Goal: Task Accomplishment & Management: Manage account settings

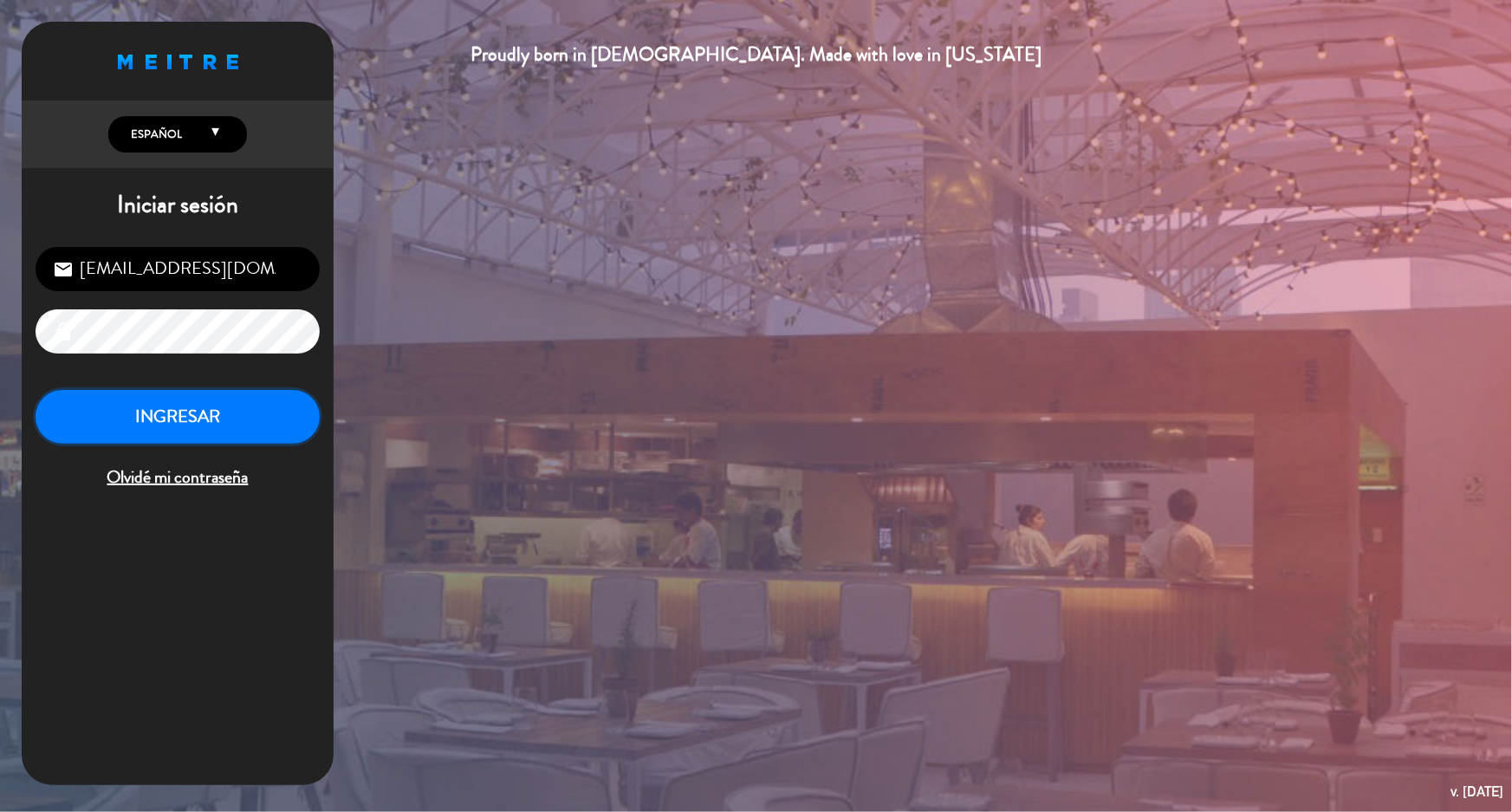
click at [108, 423] on button "INGRESAR" at bounding box center [177, 417] width 285 height 55
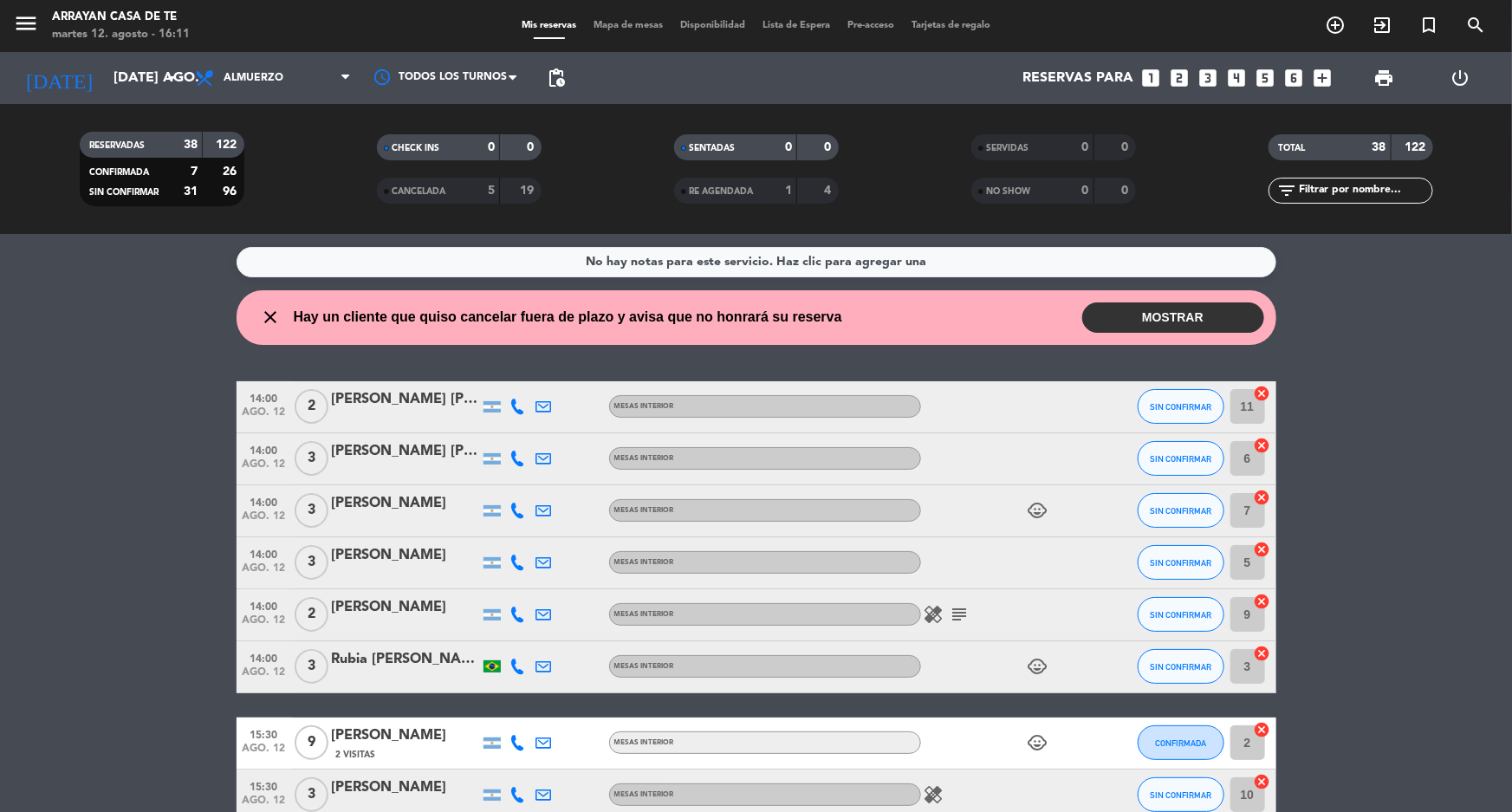
drag, startPoint x: 1150, startPoint y: 305, endPoint x: 1136, endPoint y: 305, distance: 14.0
click at [1142, 305] on button "MOSTRAR" at bounding box center [1174, 317] width 182 height 31
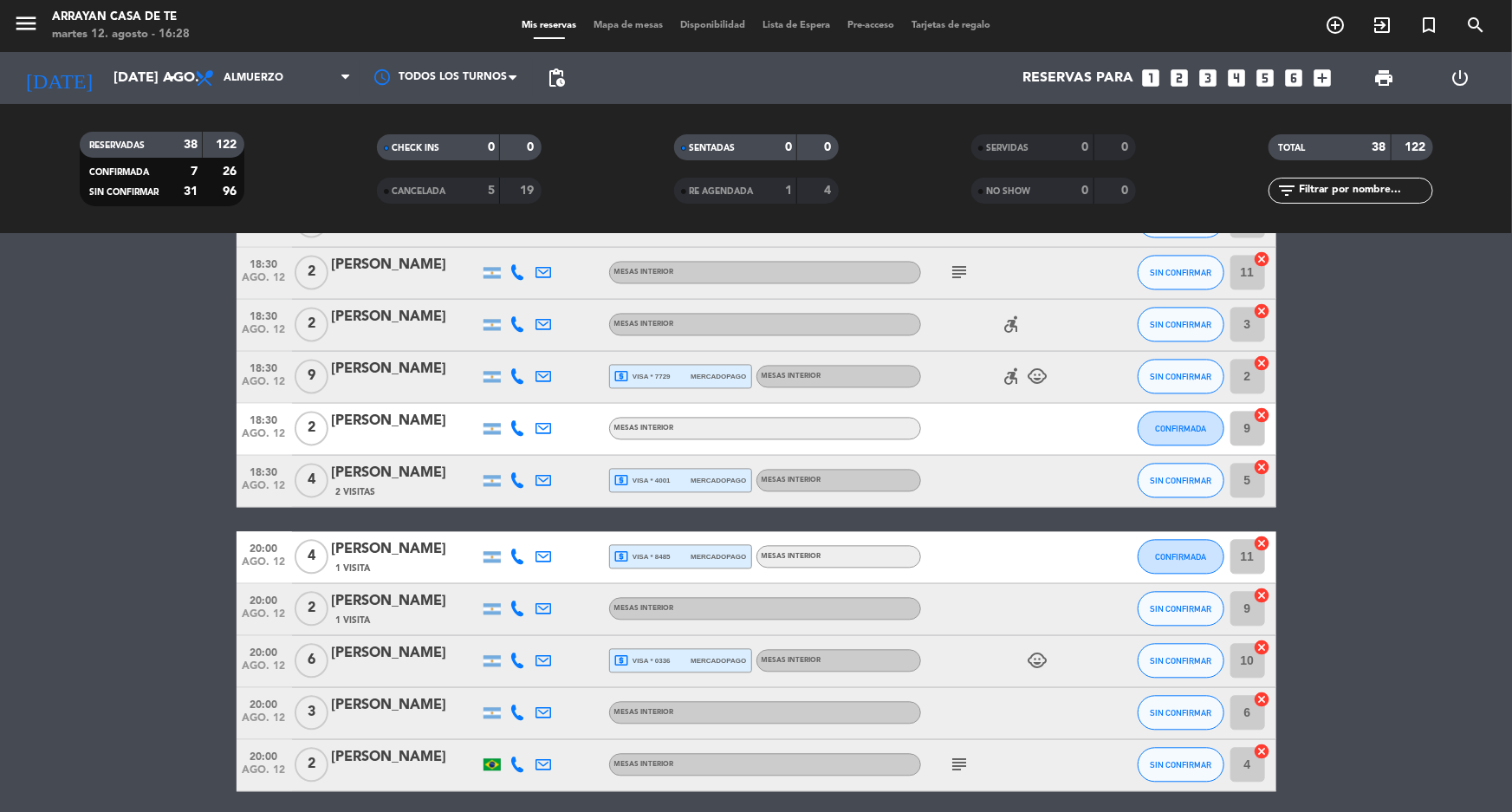
scroll to position [1874, 0]
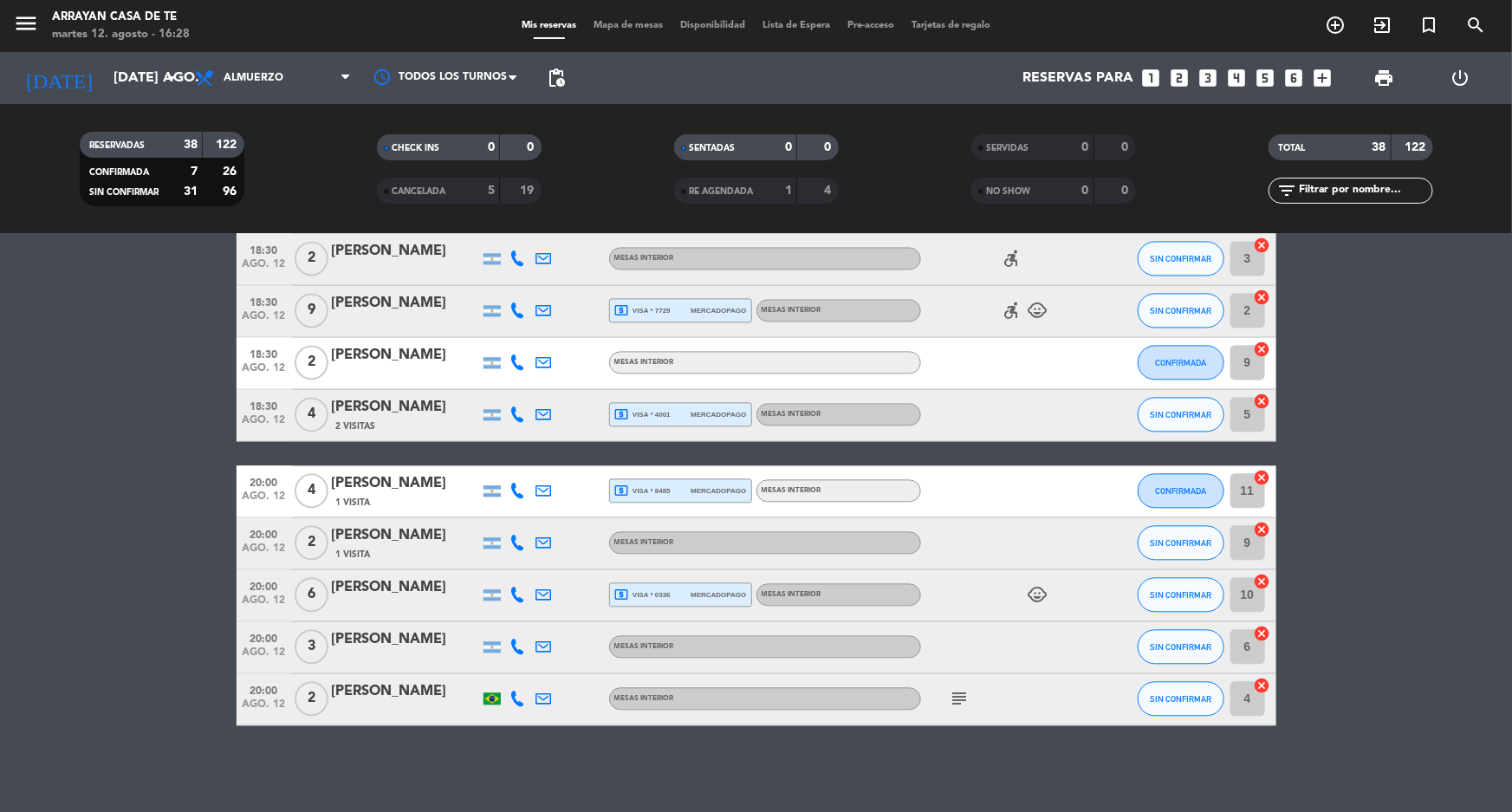
click at [356, 477] on div "[PERSON_NAME]" at bounding box center [405, 484] width 147 height 22
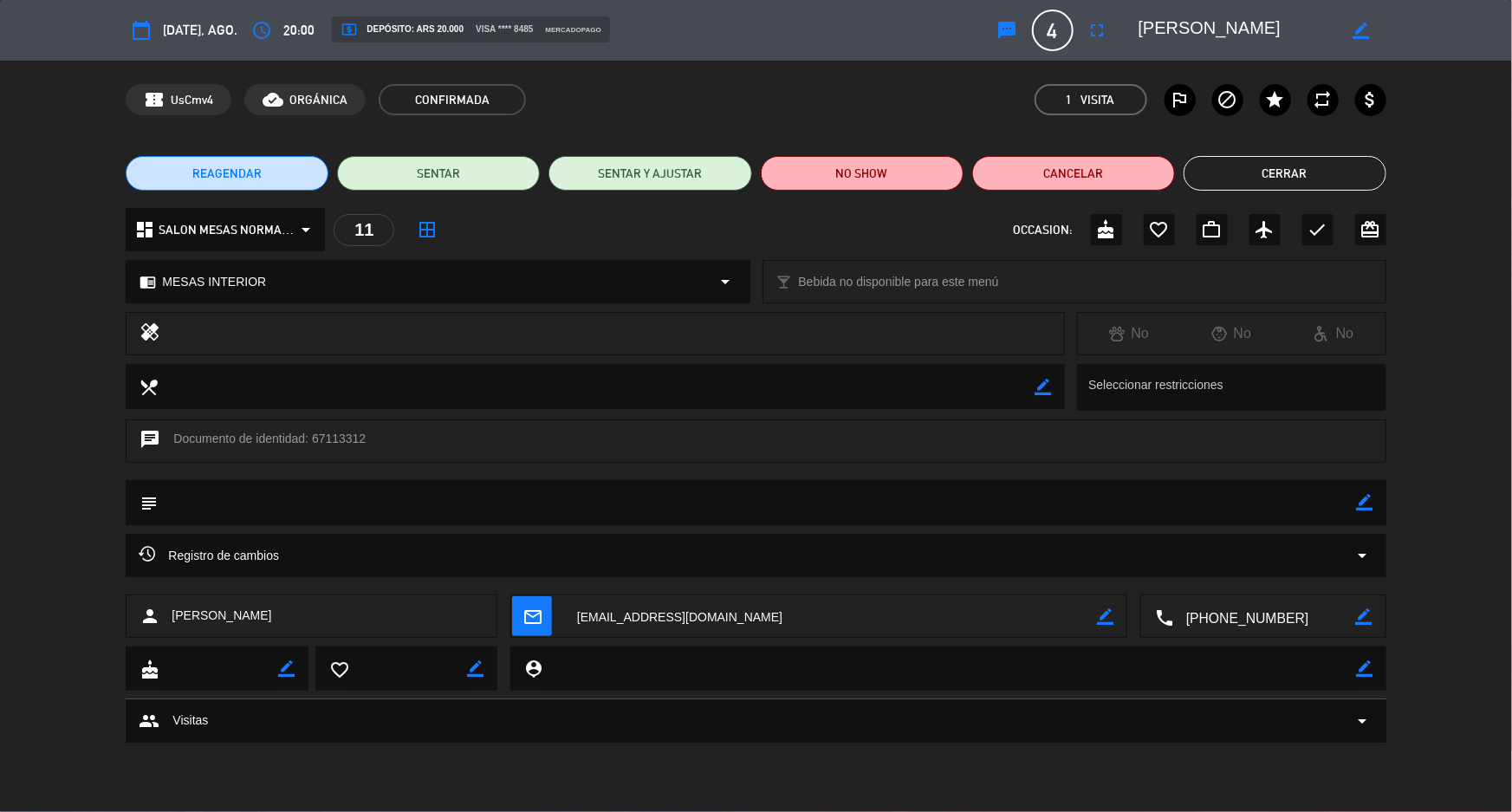
type input "oaristizabal@casaarrayan.com"
click at [179, 30] on span "mar. 12, ago." at bounding box center [200, 31] width 74 height 22
click at [215, 30] on span "mar. 12, ago." at bounding box center [200, 31] width 74 height 22
click at [151, 33] on icon "calendar_today" at bounding box center [141, 30] width 20 height 20
click at [147, 27] on icon "calendar_today" at bounding box center [141, 30] width 20 height 20
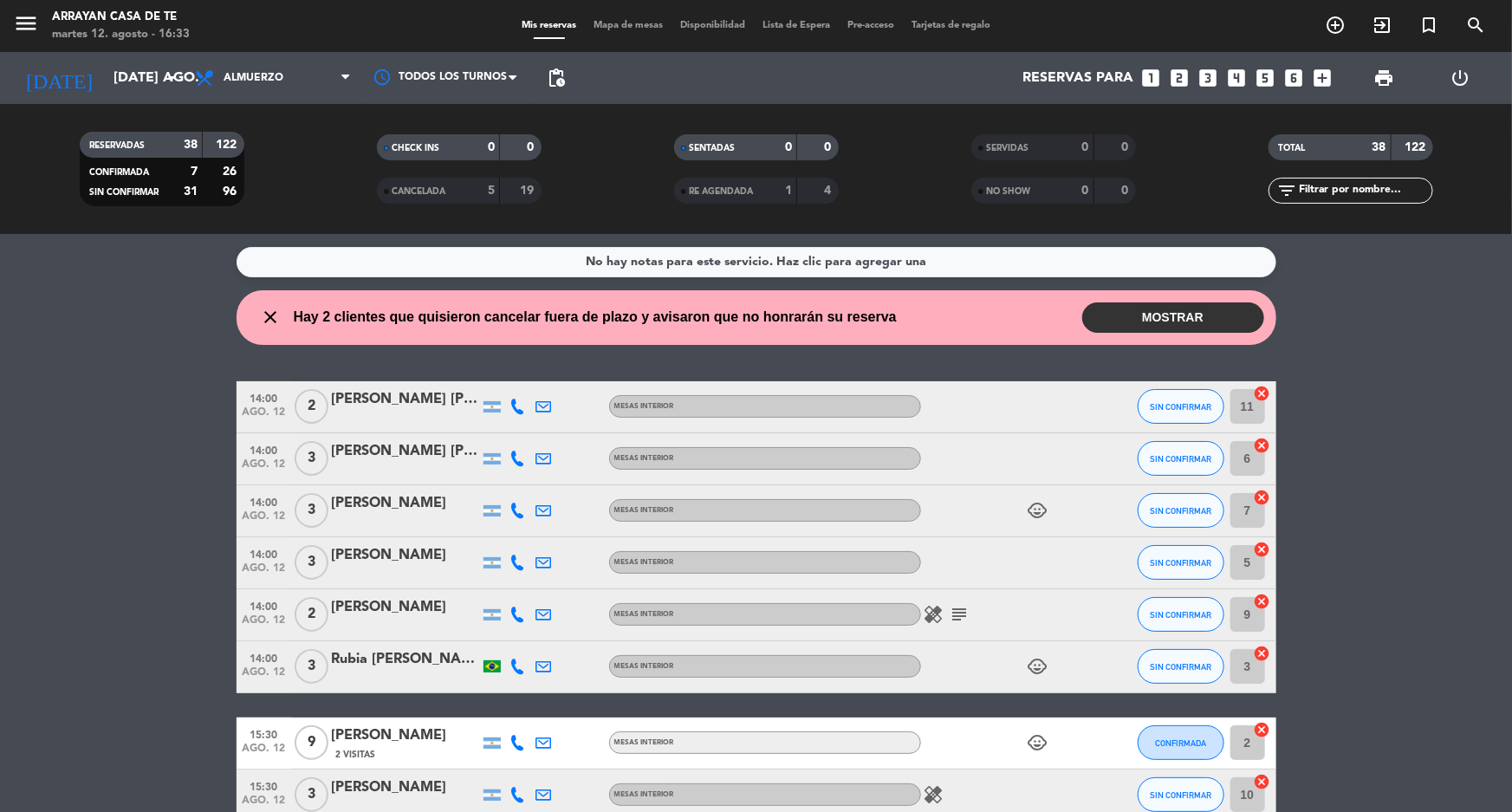
click at [1198, 310] on button "MOSTRAR" at bounding box center [1174, 317] width 182 height 31
